Goal: Task Accomplishment & Management: Manage account settings

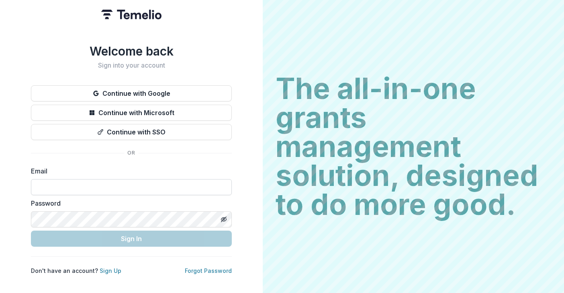
click at [94, 179] on input at bounding box center [131, 187] width 201 height 16
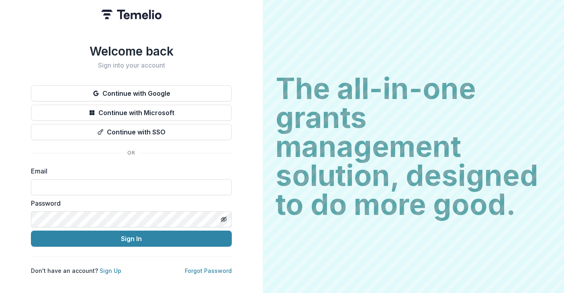
type input "**********"
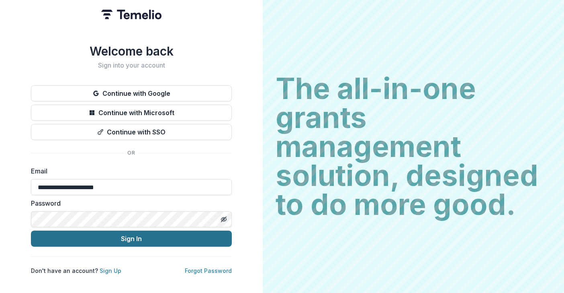
click at [121, 237] on button "Sign In" at bounding box center [131, 238] width 201 height 16
click at [183, 233] on button "Sign In" at bounding box center [131, 238] width 201 height 16
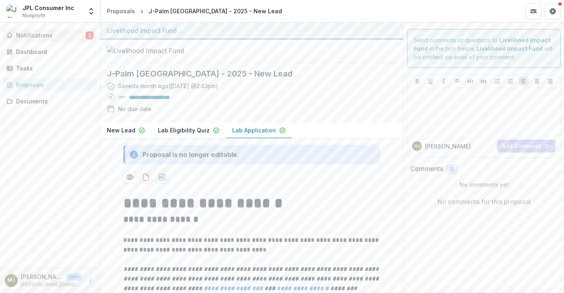
click at [48, 35] on span "Notifications" at bounding box center [51, 35] width 70 height 7
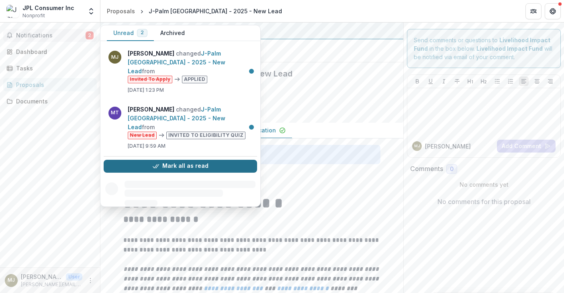
click at [185, 160] on button "Mark all as read" at bounding box center [181, 166] width 154 height 13
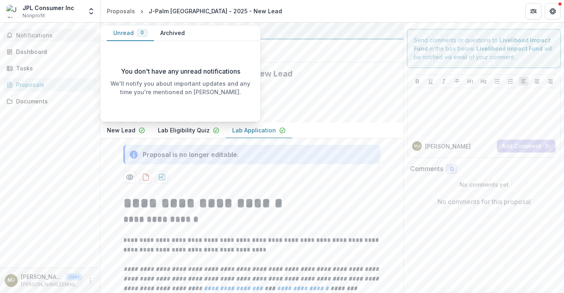
click at [318, 62] on div at bounding box center [252, 50] width 303 height 23
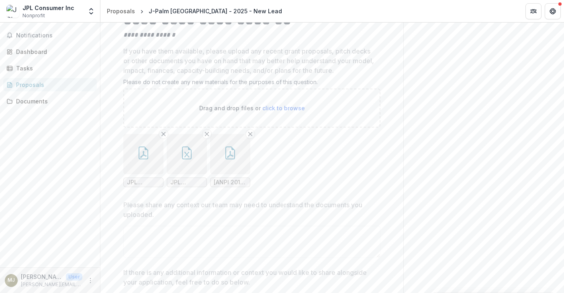
scroll to position [4760, 0]
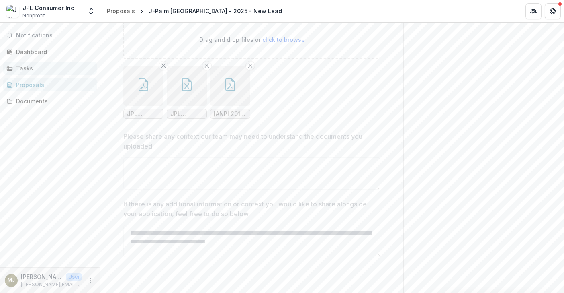
click at [37, 69] on div "Tasks" at bounding box center [53, 68] width 74 height 8
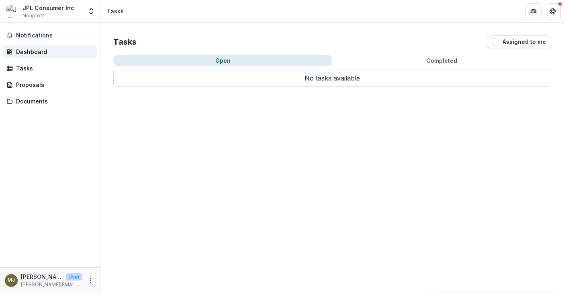
click at [30, 55] on div "Dashboard" at bounding box center [53, 51] width 74 height 8
